Goal: Task Accomplishment & Management: Use online tool/utility

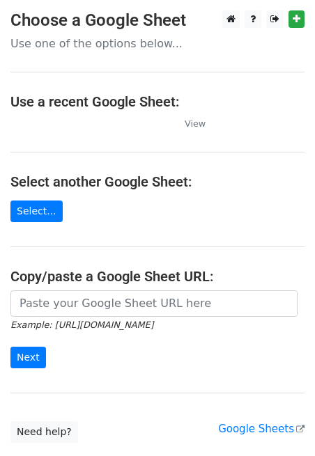
scroll to position [85, 0]
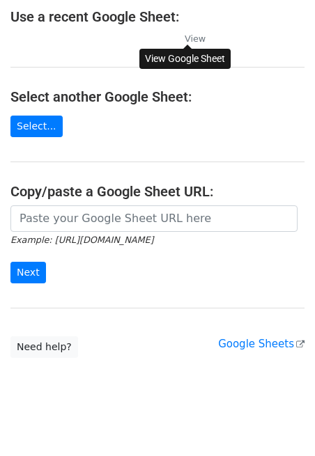
click at [197, 35] on small "View" at bounding box center [194, 38] width 21 height 10
click at [30, 128] on link "Select..." at bounding box center [36, 127] width 52 height 22
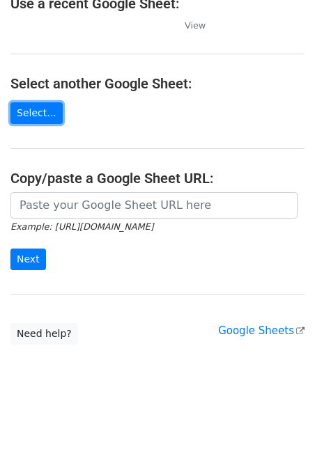
scroll to position [0, 0]
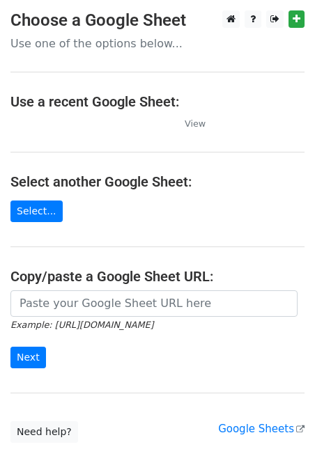
click at [75, 42] on p "Use one of the options below..." at bounding box center [157, 43] width 294 height 15
click at [116, 42] on p "Use one of the options below..." at bounding box center [157, 43] width 294 height 15
click at [148, 47] on p "Use one of the options below..." at bounding box center [157, 43] width 294 height 15
click at [29, 207] on link "Select..." at bounding box center [36, 211] width 52 height 22
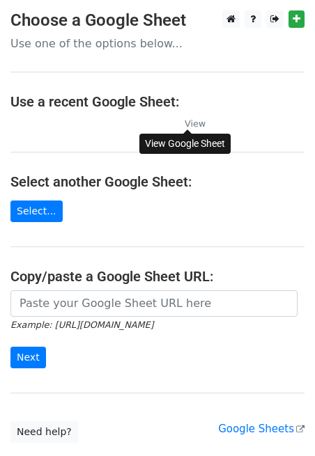
click at [193, 126] on small "View" at bounding box center [194, 123] width 21 height 10
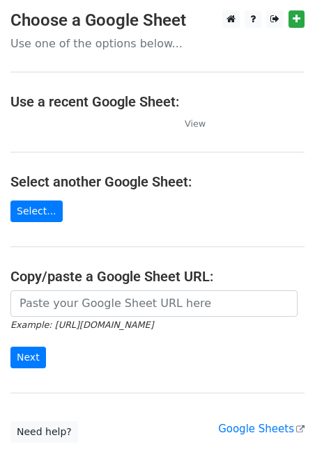
click at [99, 41] on p "Use one of the options below..." at bounding box center [157, 43] width 294 height 15
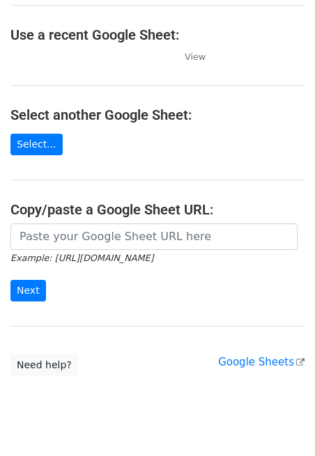
scroll to position [98, 0]
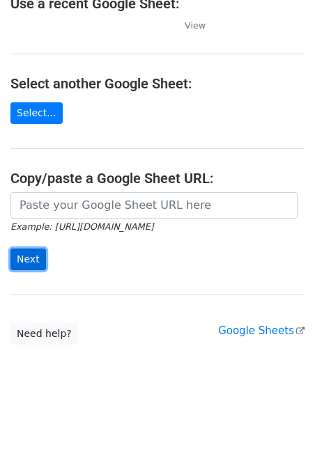
click at [33, 262] on input "Next" at bounding box center [27, 259] width 35 height 22
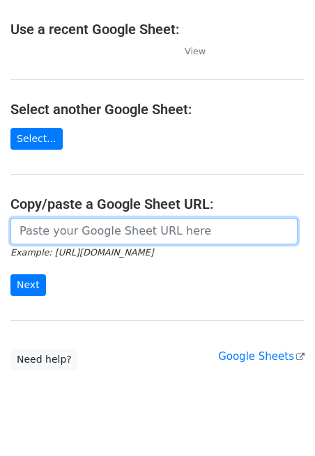
scroll to position [74, 0]
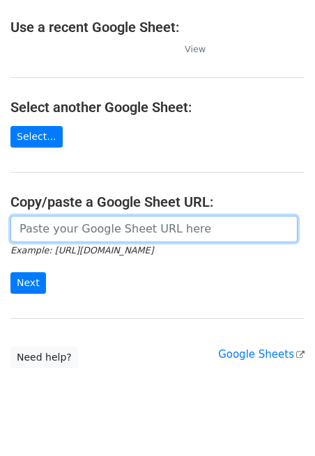
click at [38, 226] on input "url" at bounding box center [153, 229] width 287 height 26
paste input "https://docs.google.com/spreadsheets/d/1aYXxsHuZflkvwe4qK7LbptFvNJds7h_PubC7NQw…"
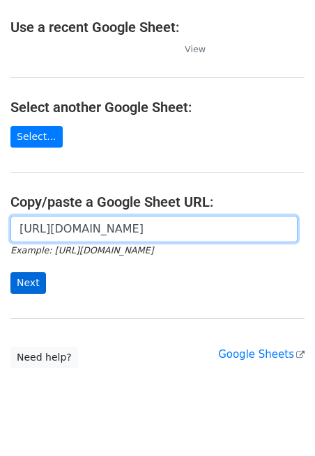
type input "https://docs.google.com/spreadsheets/d/1aYXxsHuZflkvwe4qK7LbptFvNJds7h_PubC7NQw…"
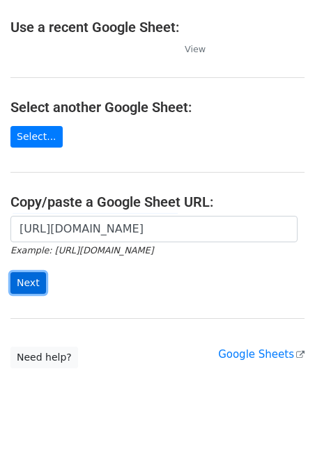
scroll to position [0, 0]
click at [37, 284] on input "Next" at bounding box center [27, 283] width 35 height 22
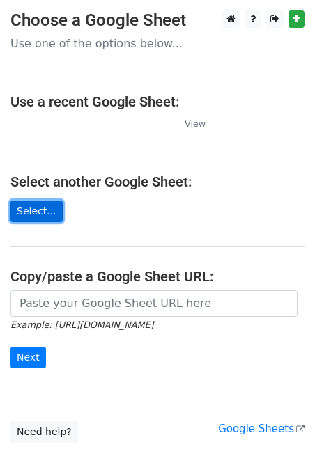
click at [40, 213] on link "Select..." at bounding box center [36, 211] width 52 height 22
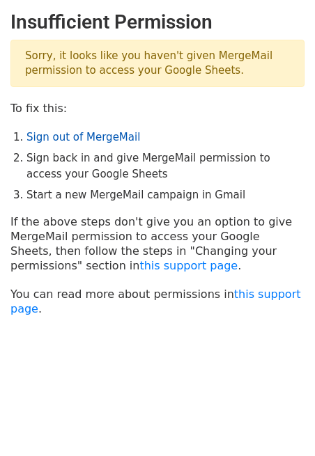
click at [88, 132] on link "Sign out of MergeMail" at bounding box center [82, 137] width 113 height 13
click at [46, 134] on link "Sign out of MergeMail" at bounding box center [82, 137] width 113 height 13
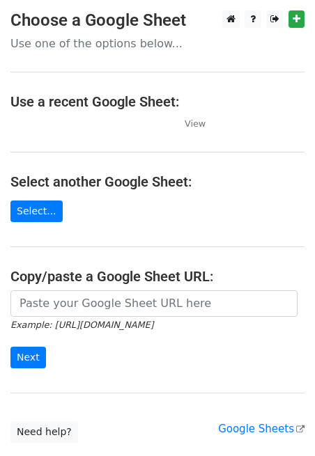
scroll to position [98, 0]
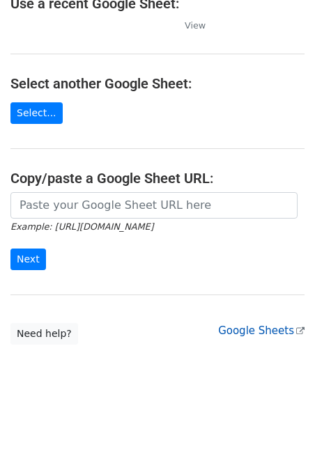
click at [283, 329] on link "Google Sheets" at bounding box center [261, 330] width 86 height 13
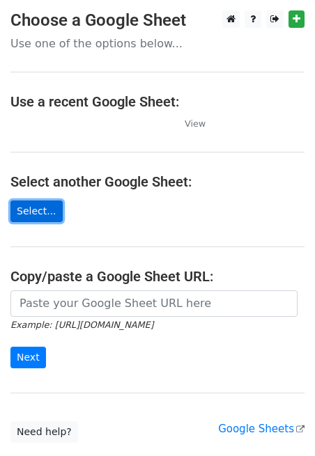
click at [43, 209] on link "Select..." at bounding box center [36, 211] width 52 height 22
